Goal: Task Accomplishment & Management: Manage account settings

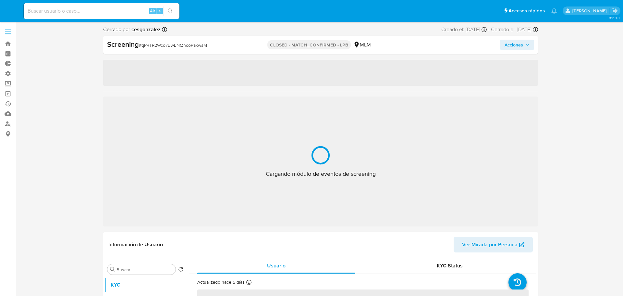
select select "10"
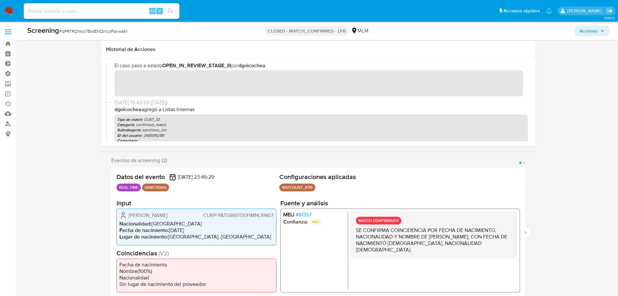
scroll to position [65, 0]
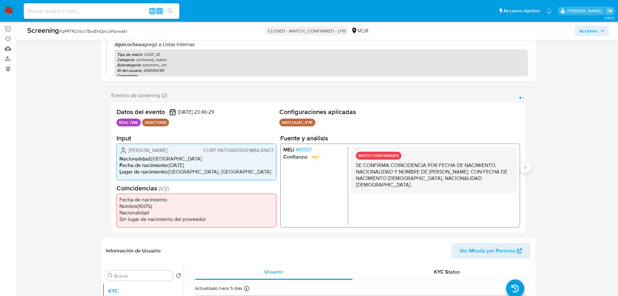
click at [527, 169] on icon "Siguiente" at bounding box center [525, 167] width 5 height 5
click at [112, 166] on icon "Anterior" at bounding box center [111, 167] width 5 height 5
click at [529, 167] on button "Siguiente" at bounding box center [525, 167] width 10 height 10
click at [107, 170] on button "Anterior" at bounding box center [111, 167] width 10 height 10
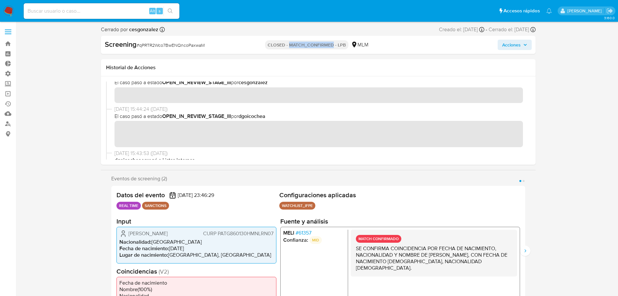
drag, startPoint x: 290, startPoint y: 44, endPoint x: 333, endPoint y: 44, distance: 42.2
click at [333, 44] on p "CLOSED - MATCH_CONFIRMED - LPB" at bounding box center [306, 44] width 83 height 9
copy p "MATCH_CONFIRMED"
click at [315, 44] on p "CLOSED - MATCH_CONFIRMED - LPB" at bounding box center [306, 44] width 83 height 9
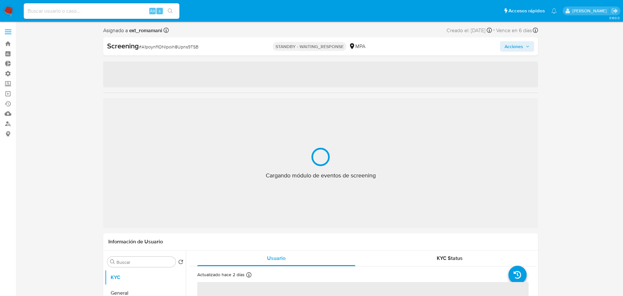
select select "10"
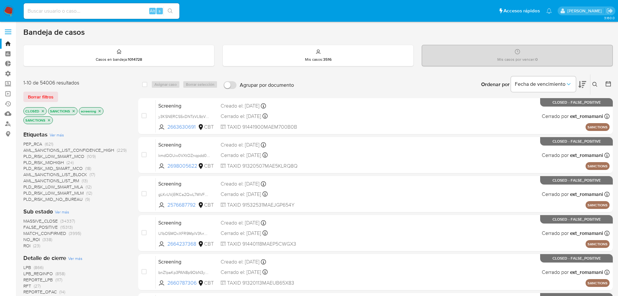
click at [55, 236] on span "MATCH_CONFIRMED" at bounding box center [44, 233] width 43 height 6
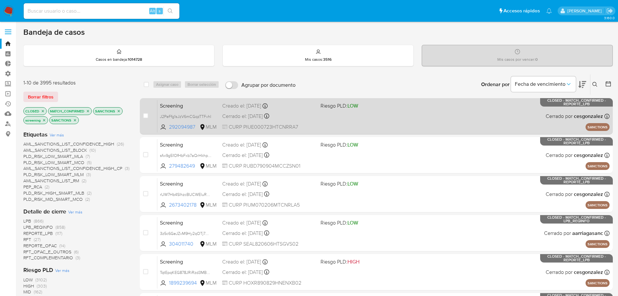
click at [292, 109] on div "Creado el: 17/09/2025 Creado el: 17/09/2025 19:59:17" at bounding box center [268, 105] width 93 height 7
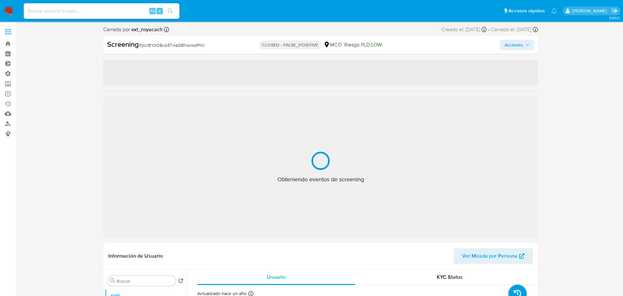
select select "10"
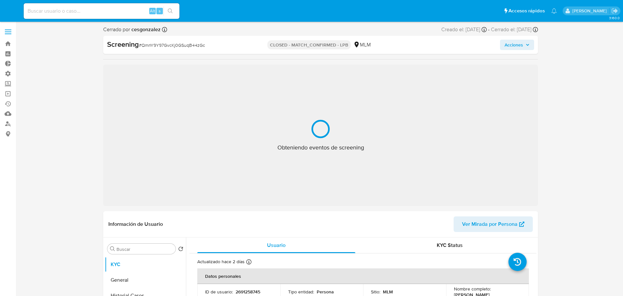
select select "10"
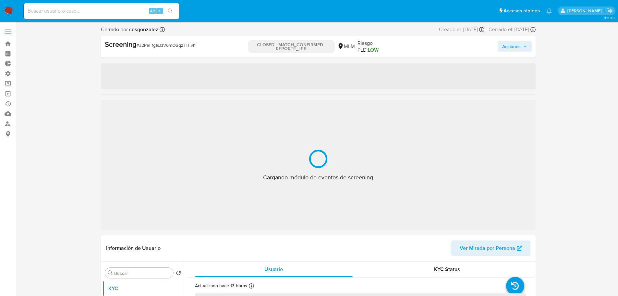
select select "10"
